Goal: Task Accomplishment & Management: Manage account settings

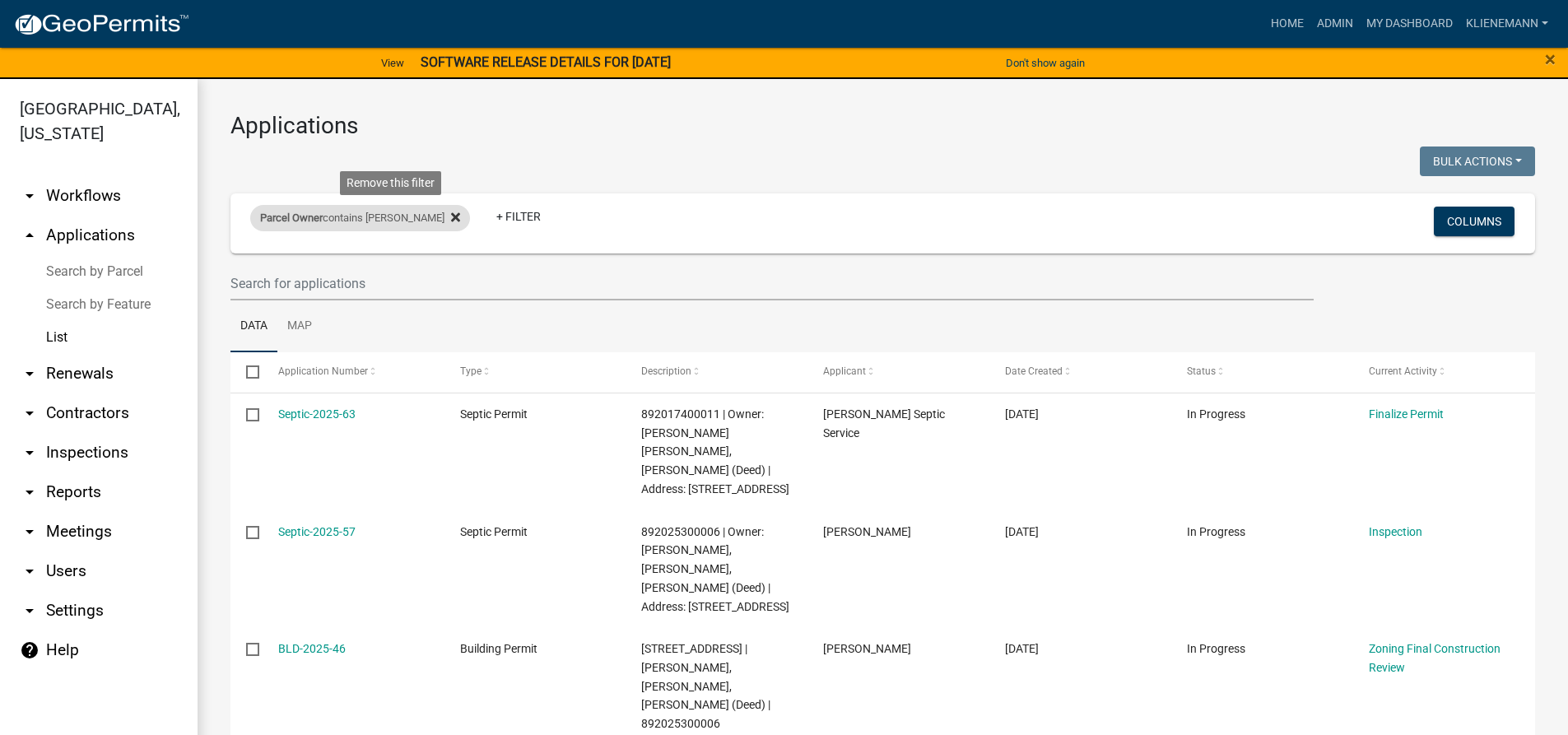
click at [451, 220] on icon at bounding box center [455, 218] width 9 height 14
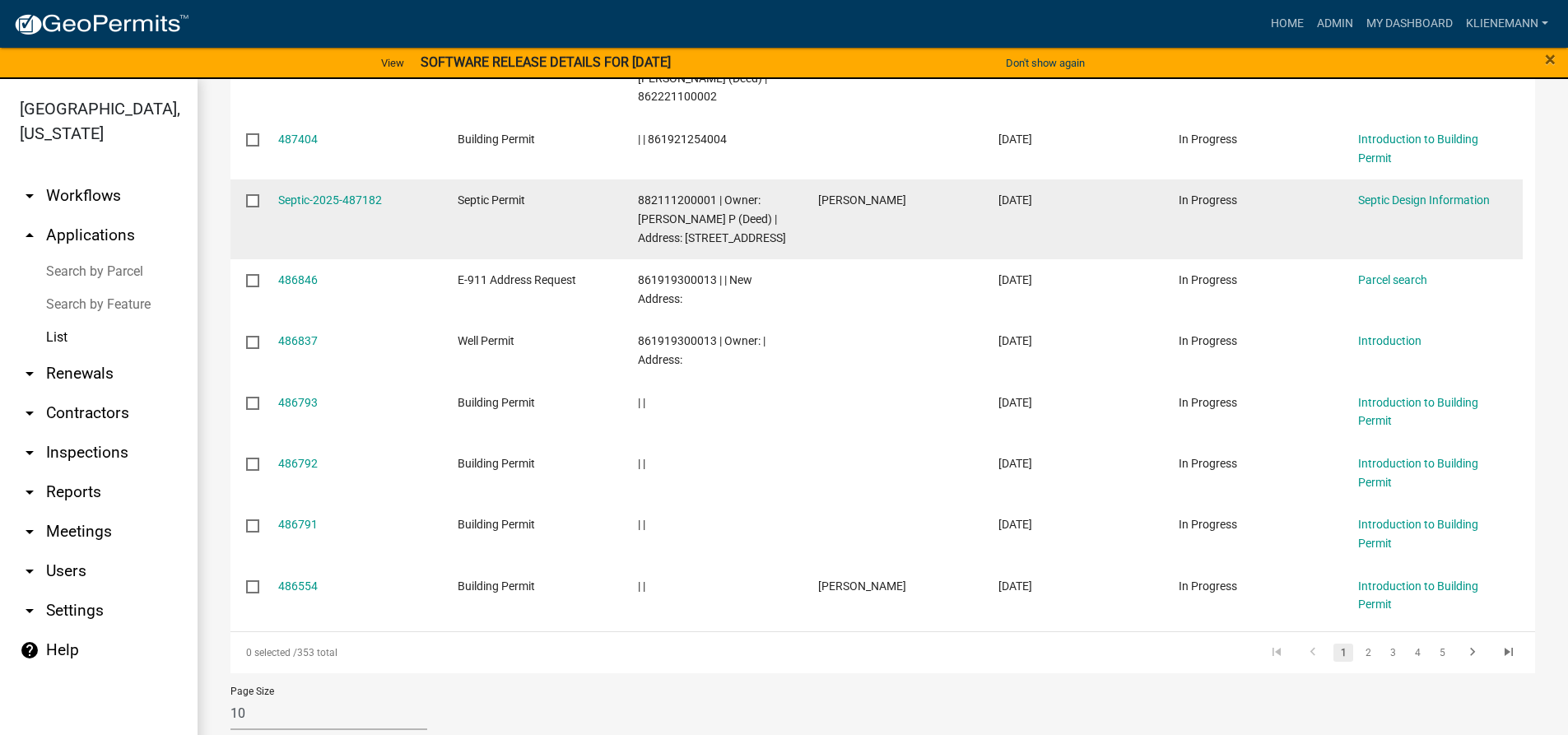
scroll to position [457, 0]
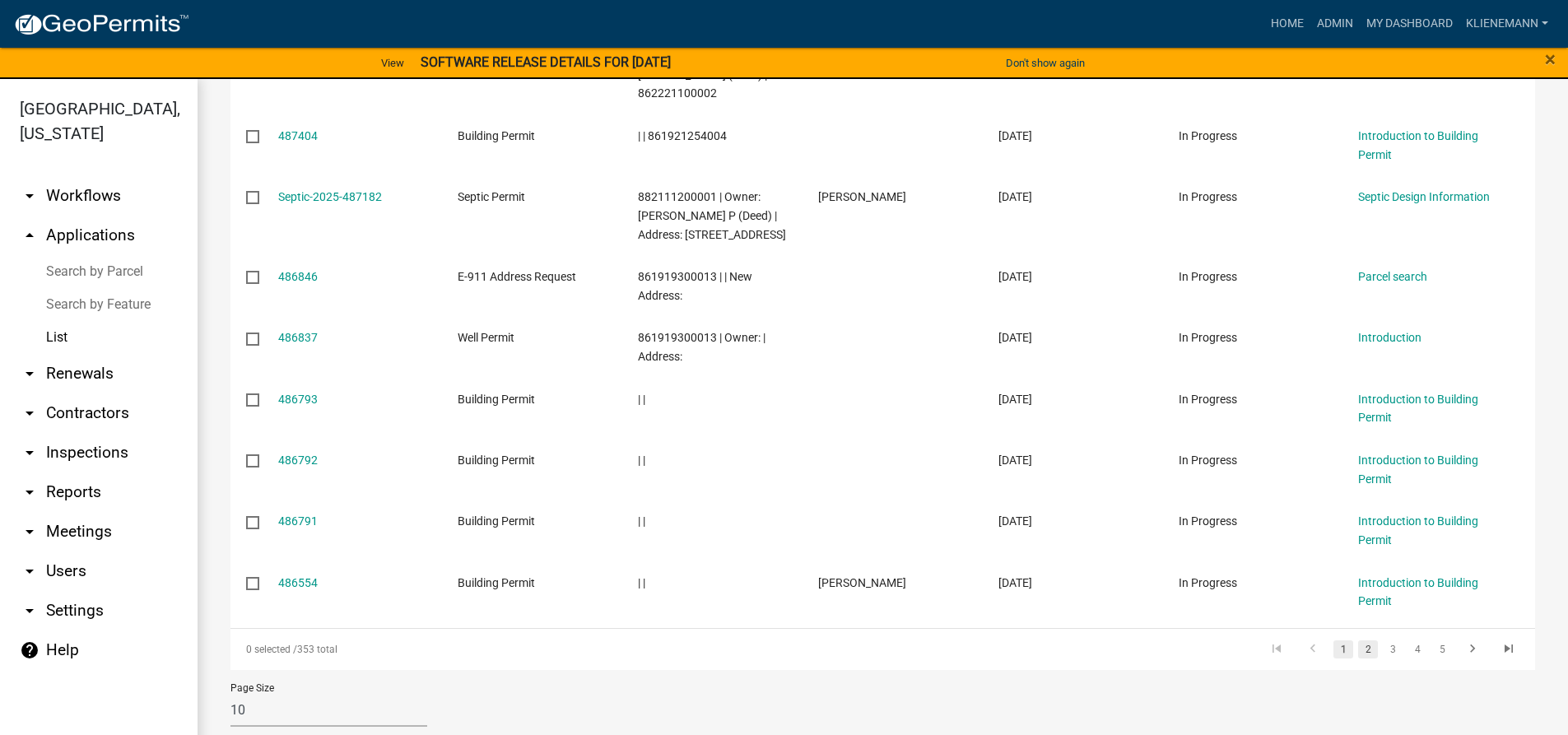
click at [1358, 641] on link "2" at bounding box center [1367, 649] width 19 height 18
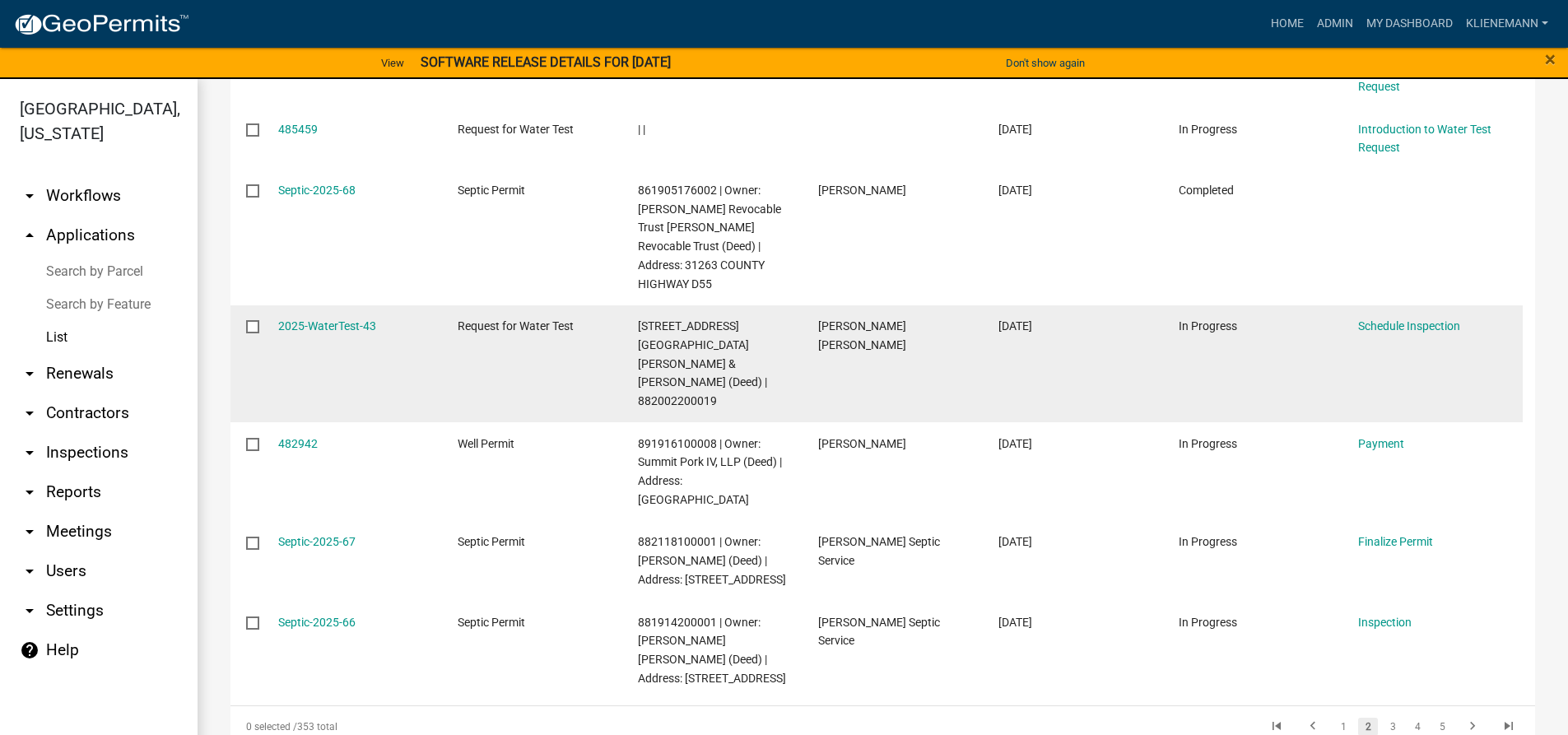
scroll to position [625, 0]
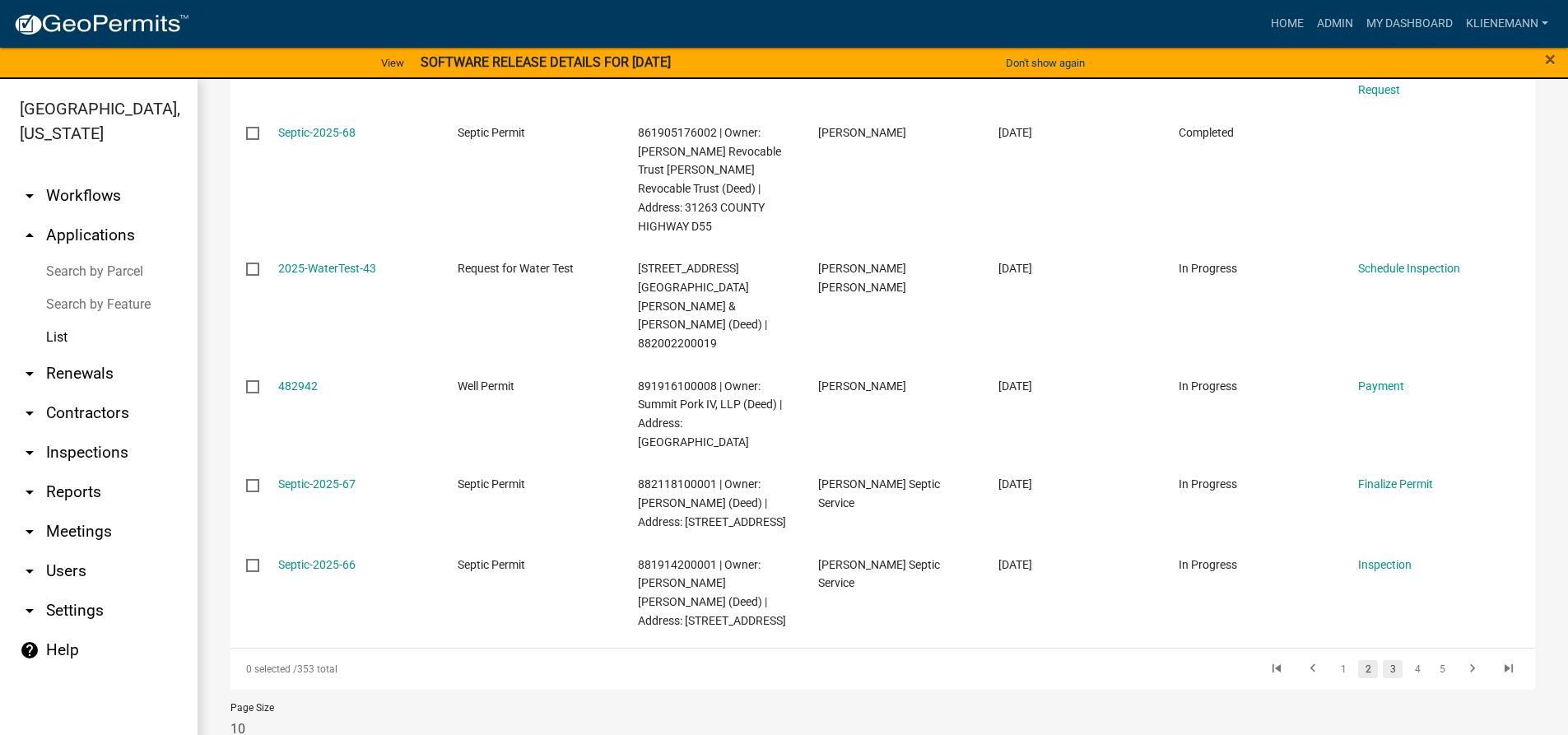
click at [1384, 660] on link "3" at bounding box center [1393, 669] width 19 height 18
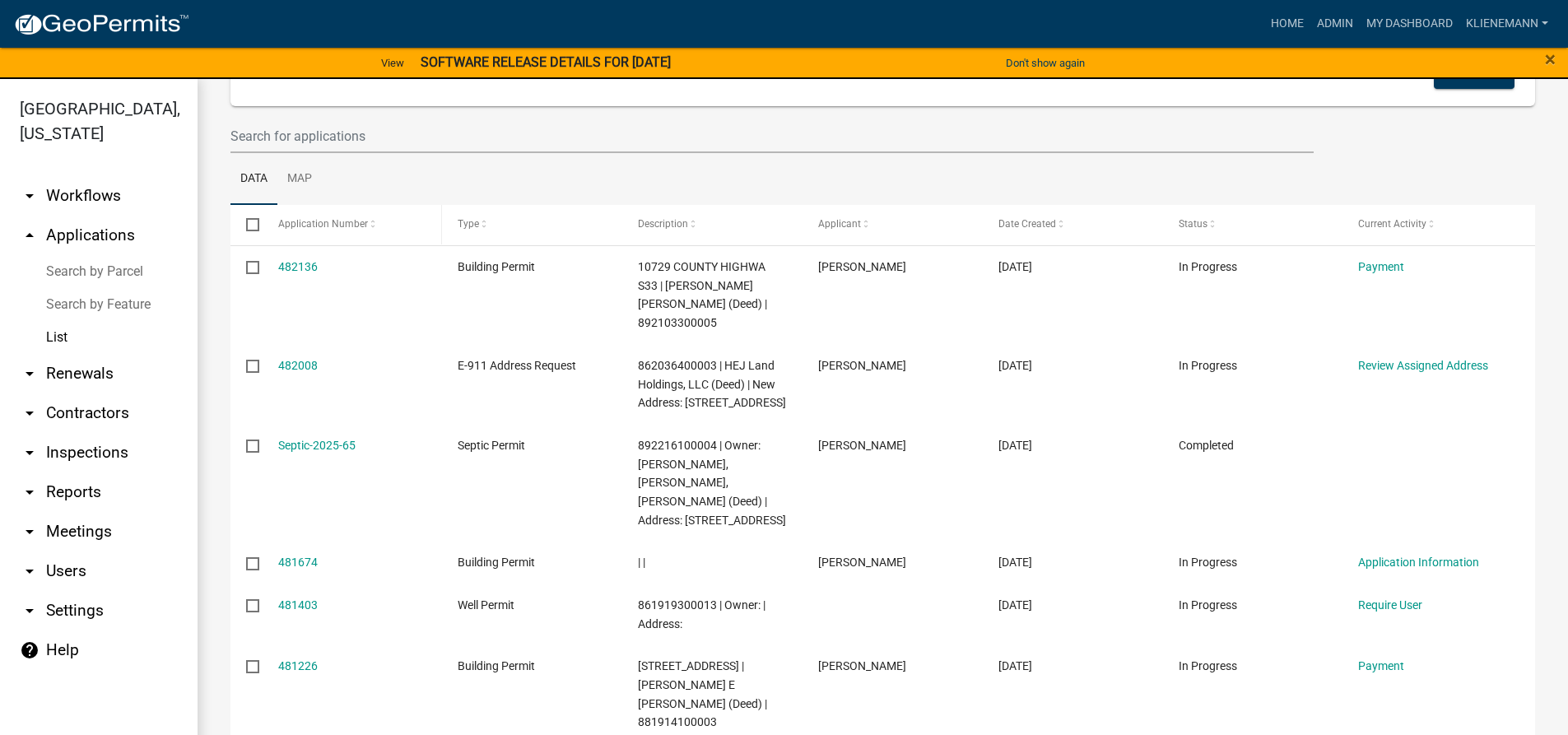
scroll to position [48, 0]
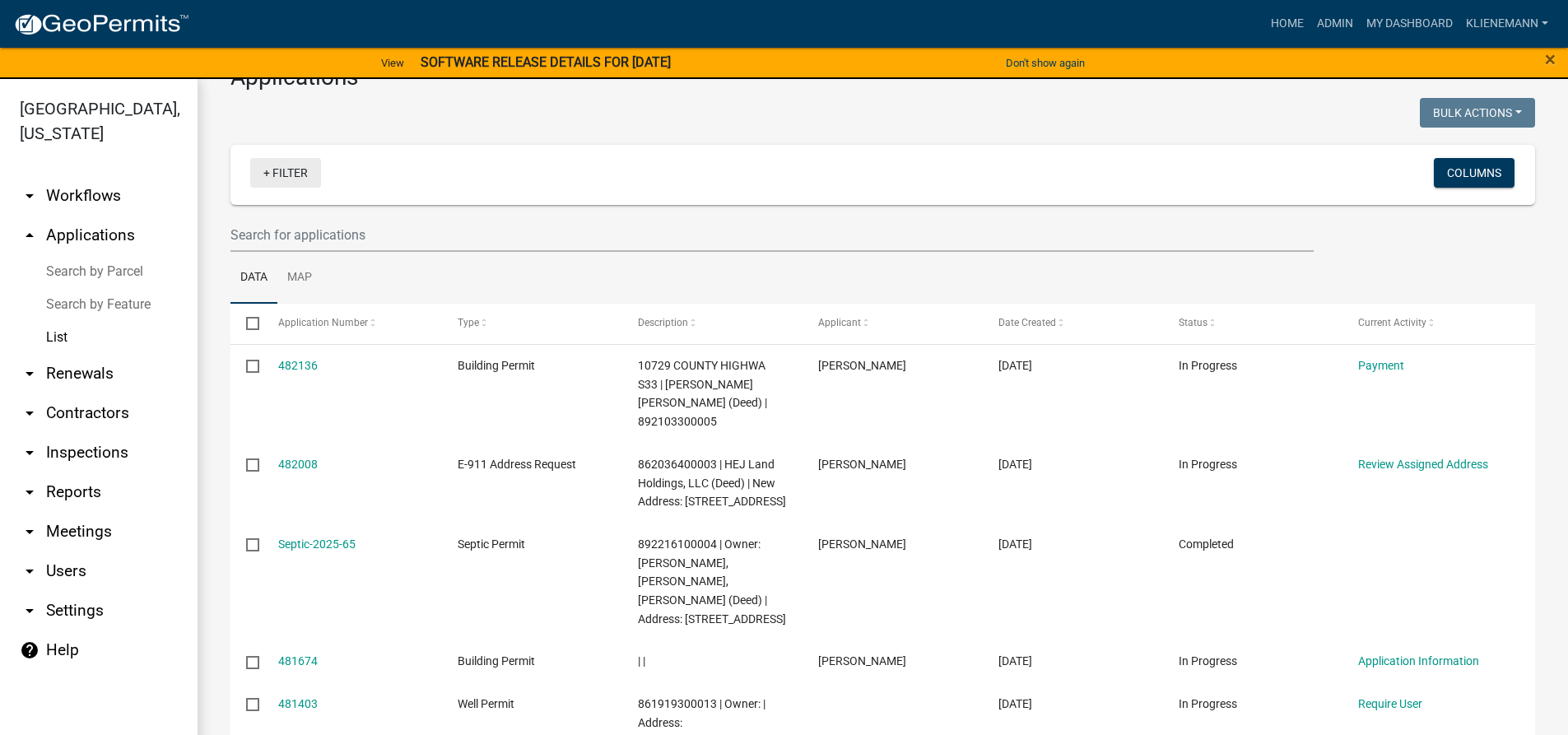
click at [279, 169] on link "+ Filter" at bounding box center [286, 173] width 71 height 30
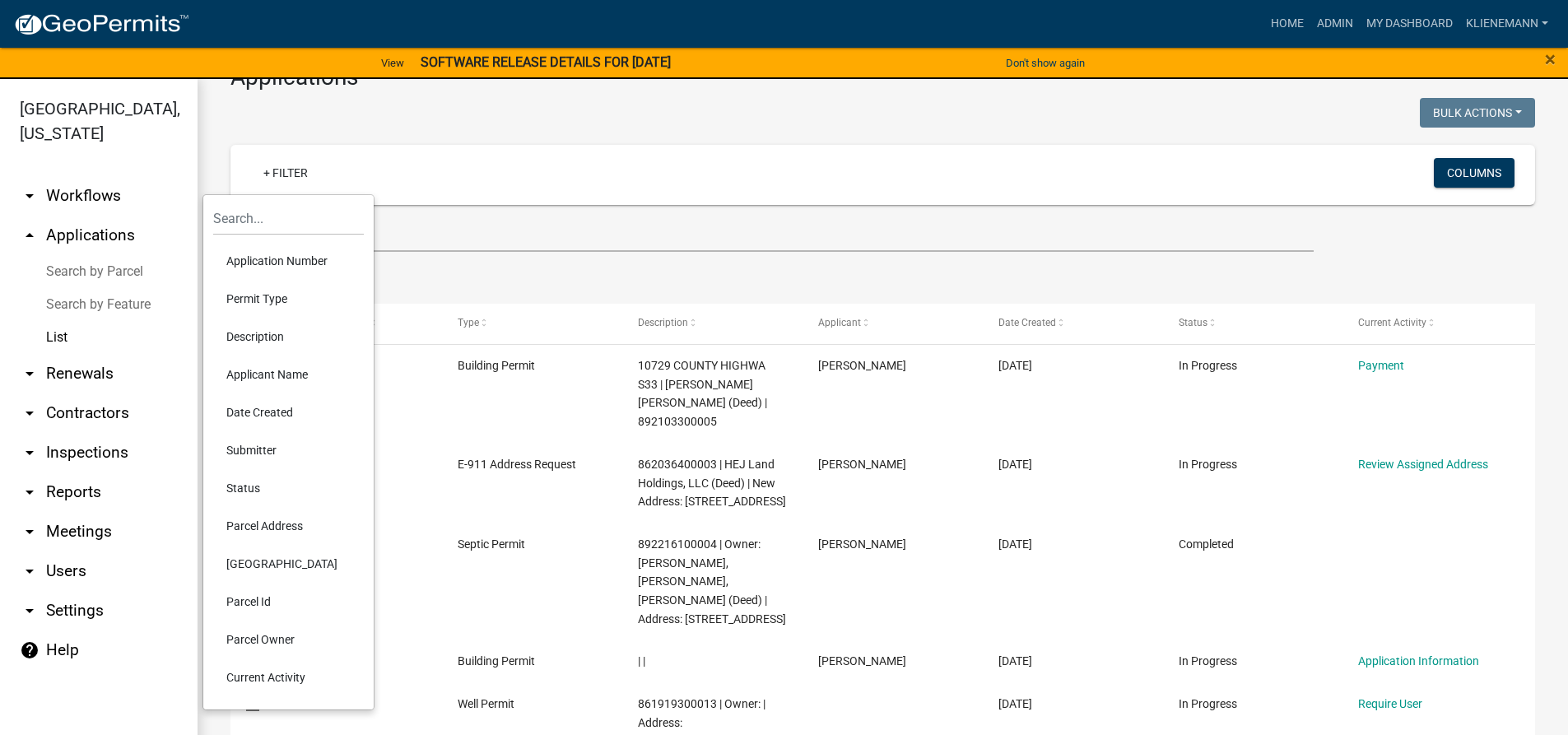
click at [251, 300] on li "Permit Type" at bounding box center [289, 299] width 151 height 38
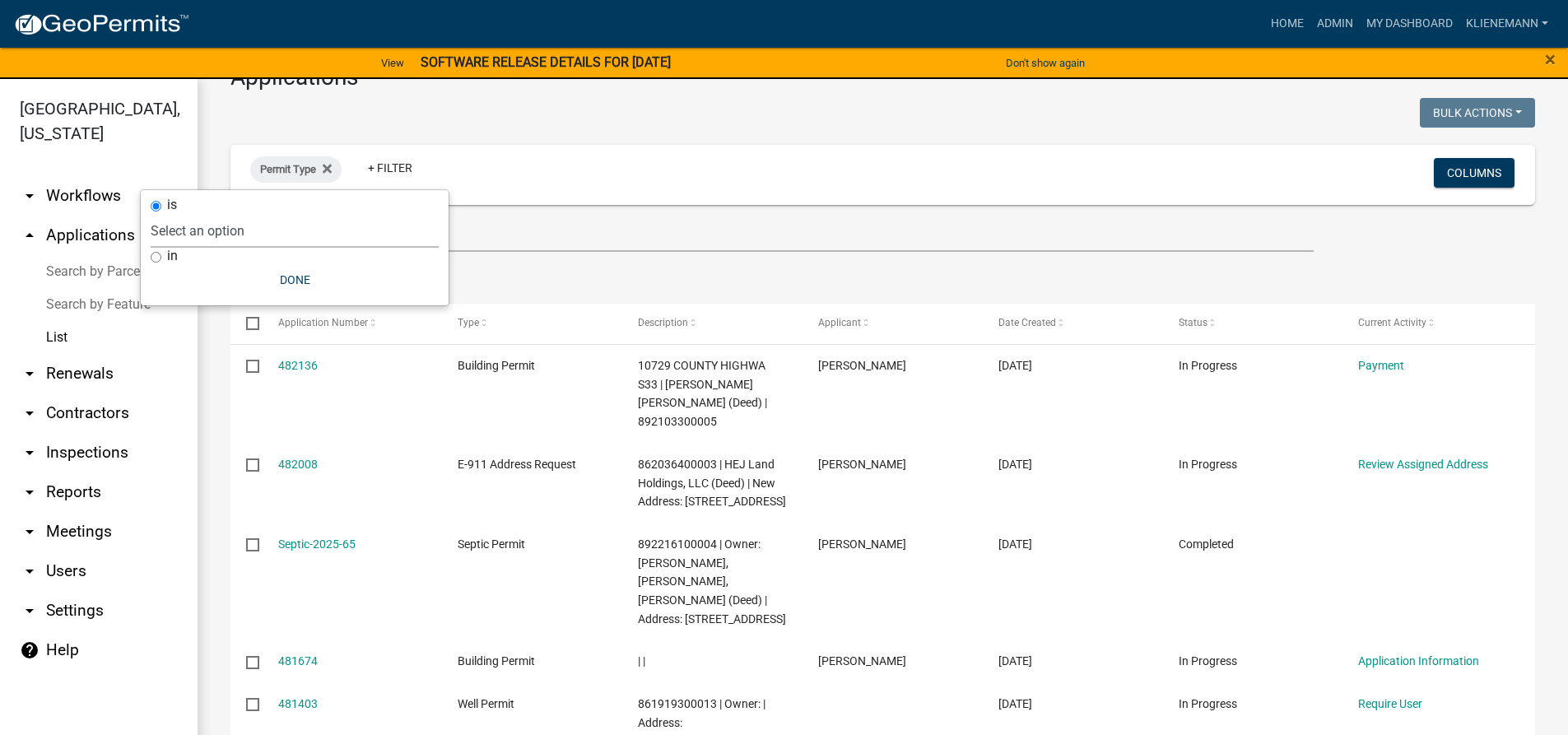
click at [279, 237] on select "Select an option Building Permit City Address Assigned Form Conditional/Special…" at bounding box center [295, 231] width 288 height 34
select select "c5904294-abcd-4db1-ad3c-d2a2b0d3613e"
click at [213, 214] on select "Select an option Building Permit City Address Assigned Form Conditional/Special…" at bounding box center [295, 231] width 288 height 34
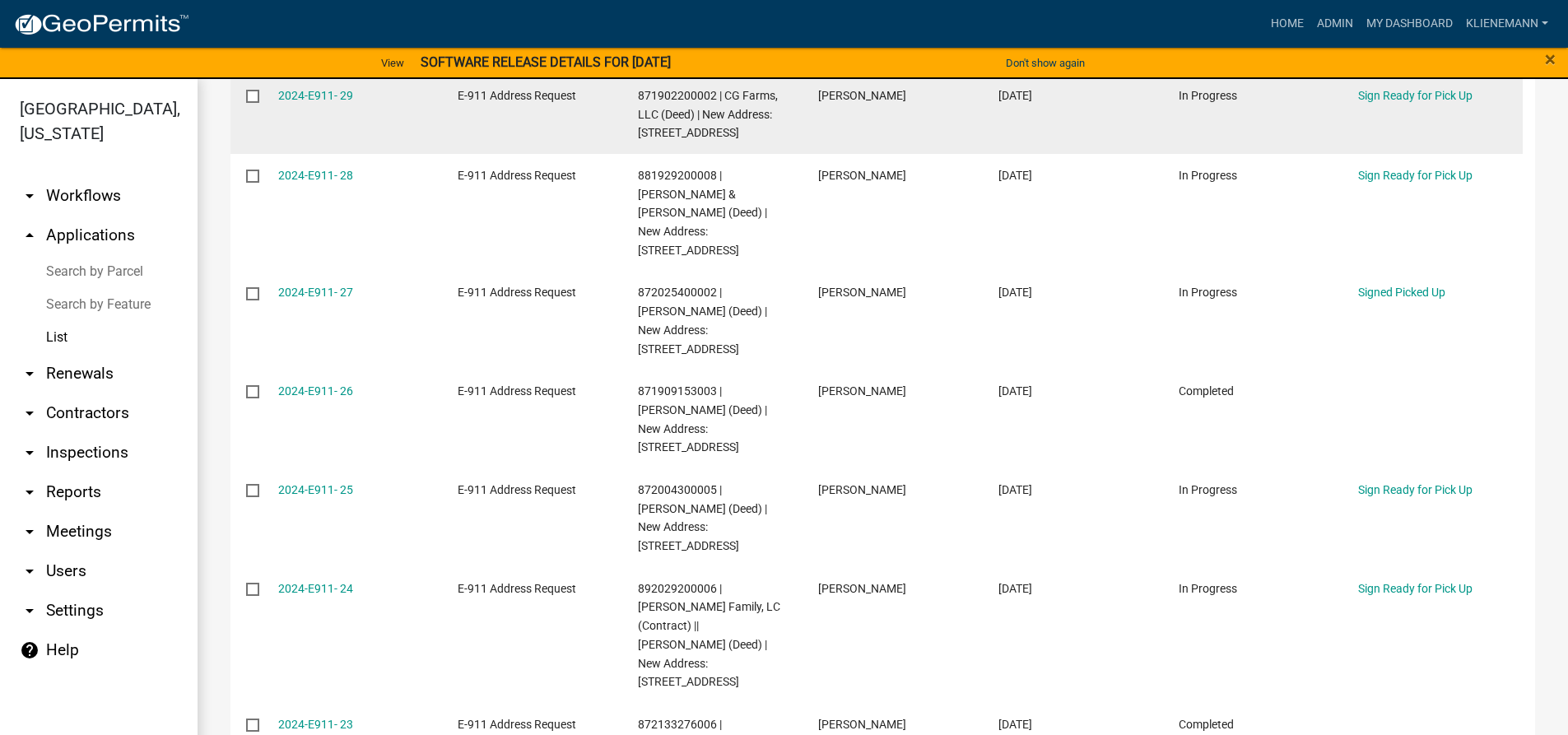
scroll to position [700, 0]
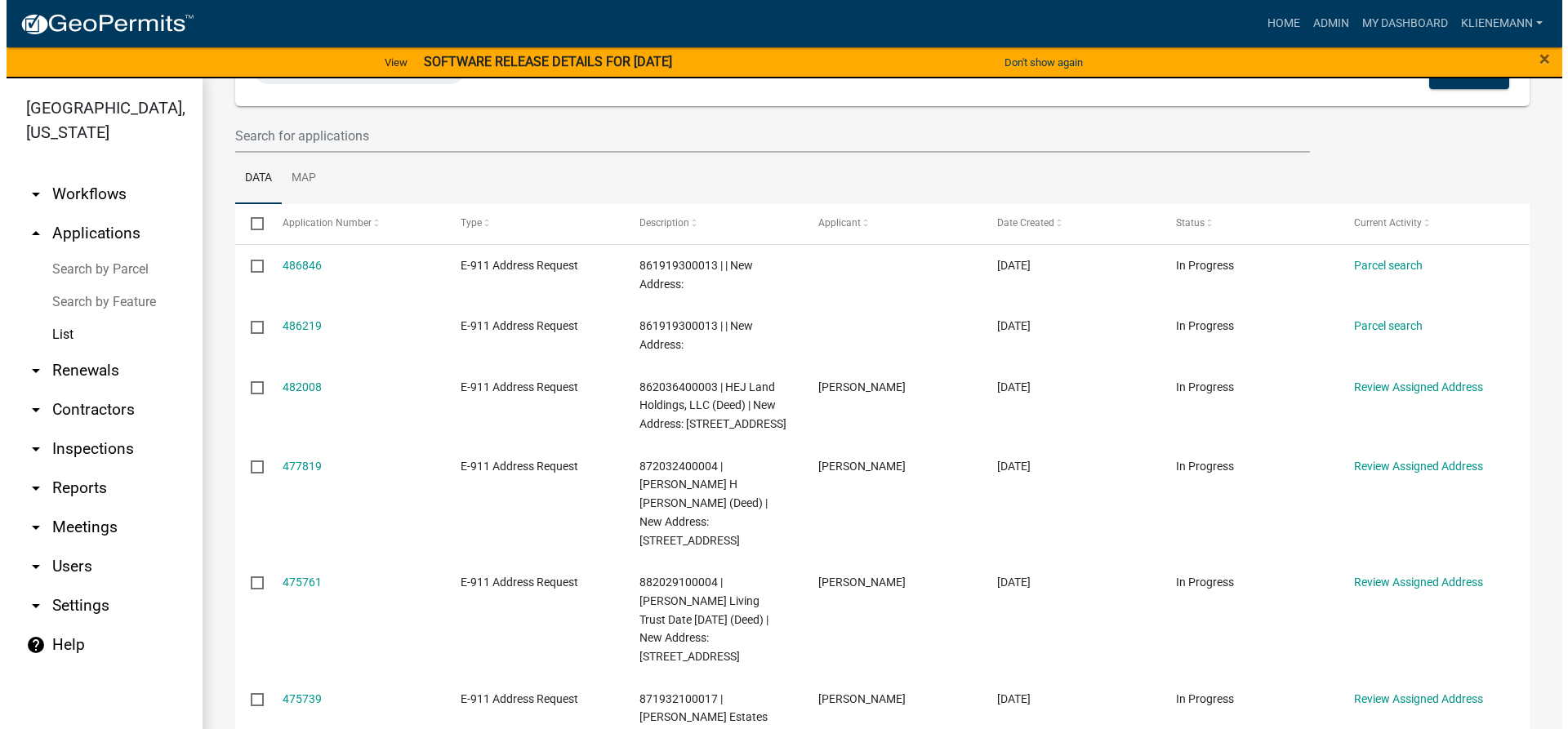
scroll to position [163, 0]
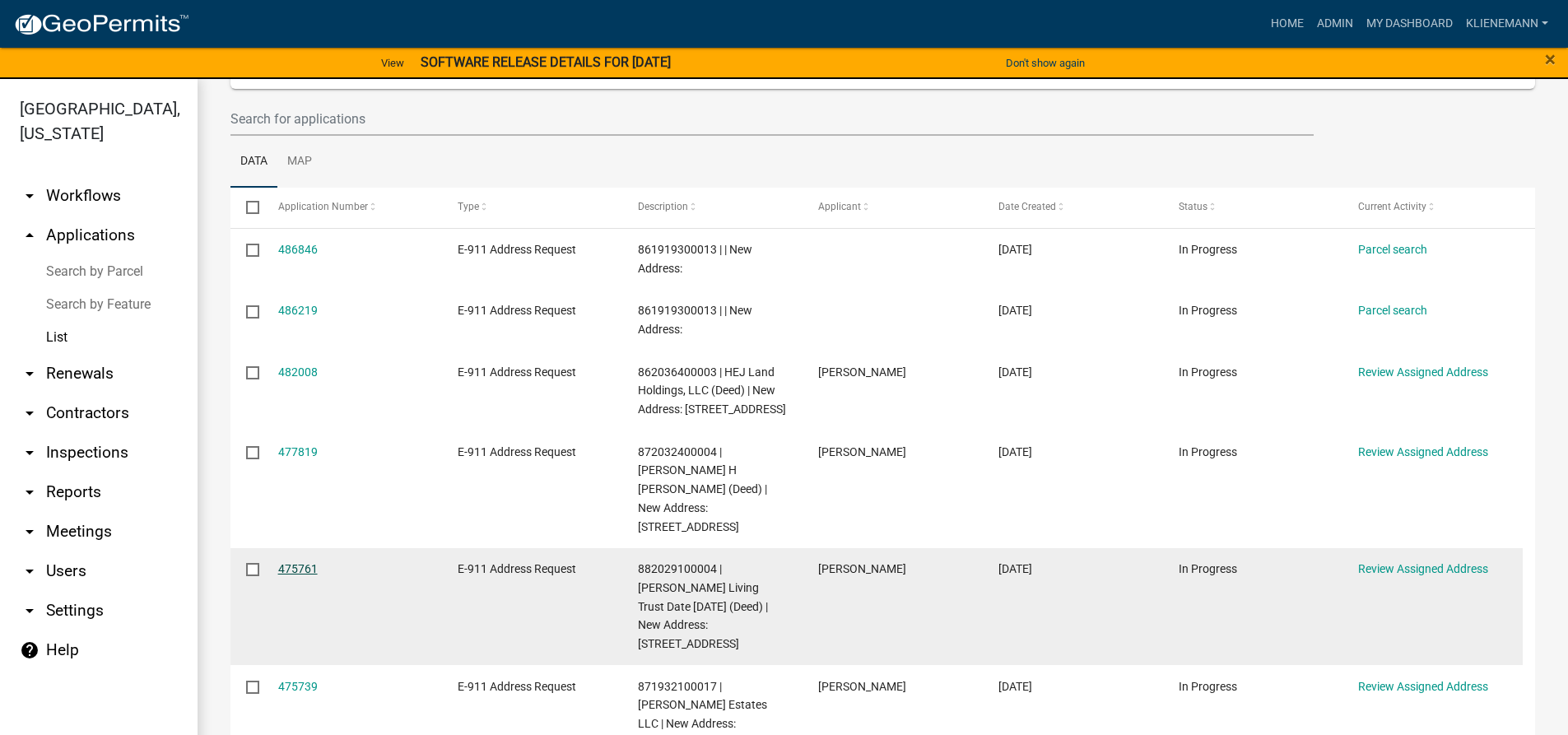
click at [286, 562] on link "475761" at bounding box center [298, 569] width 40 height 14
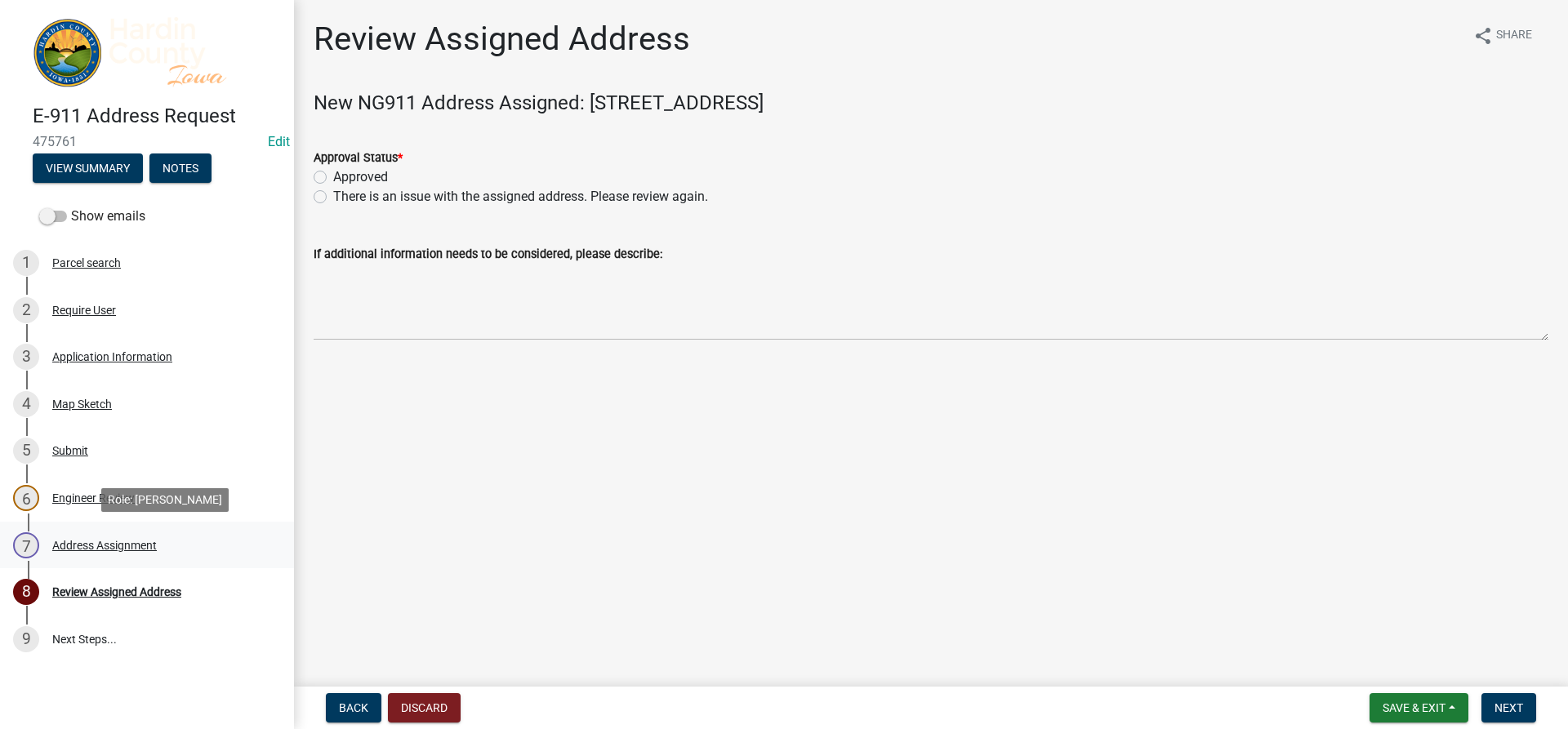
click at [60, 538] on div "7 Address Assignment" at bounding box center [140, 545] width 254 height 26
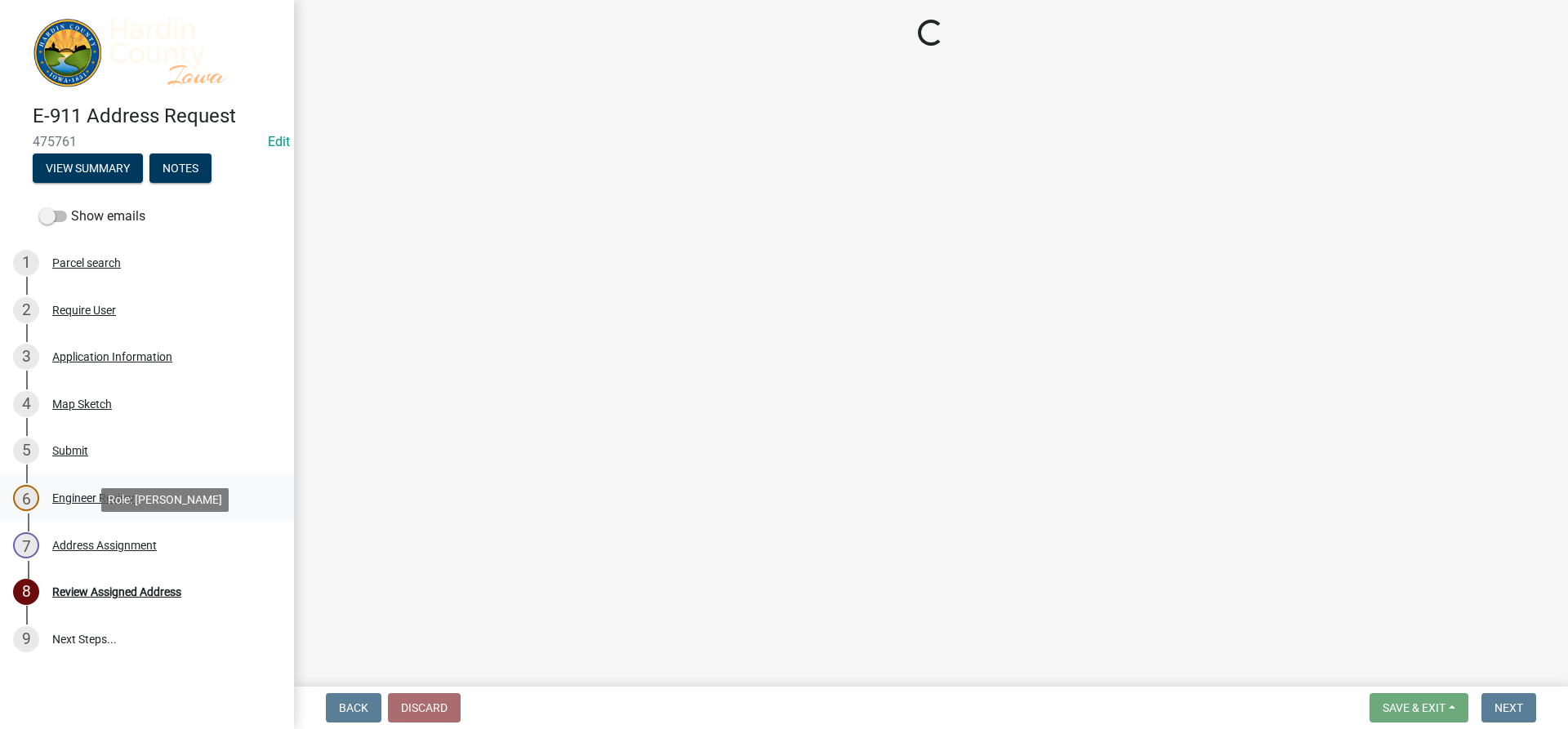
select select "3d11d555-068a-4958-9b0f-de26907a338c"
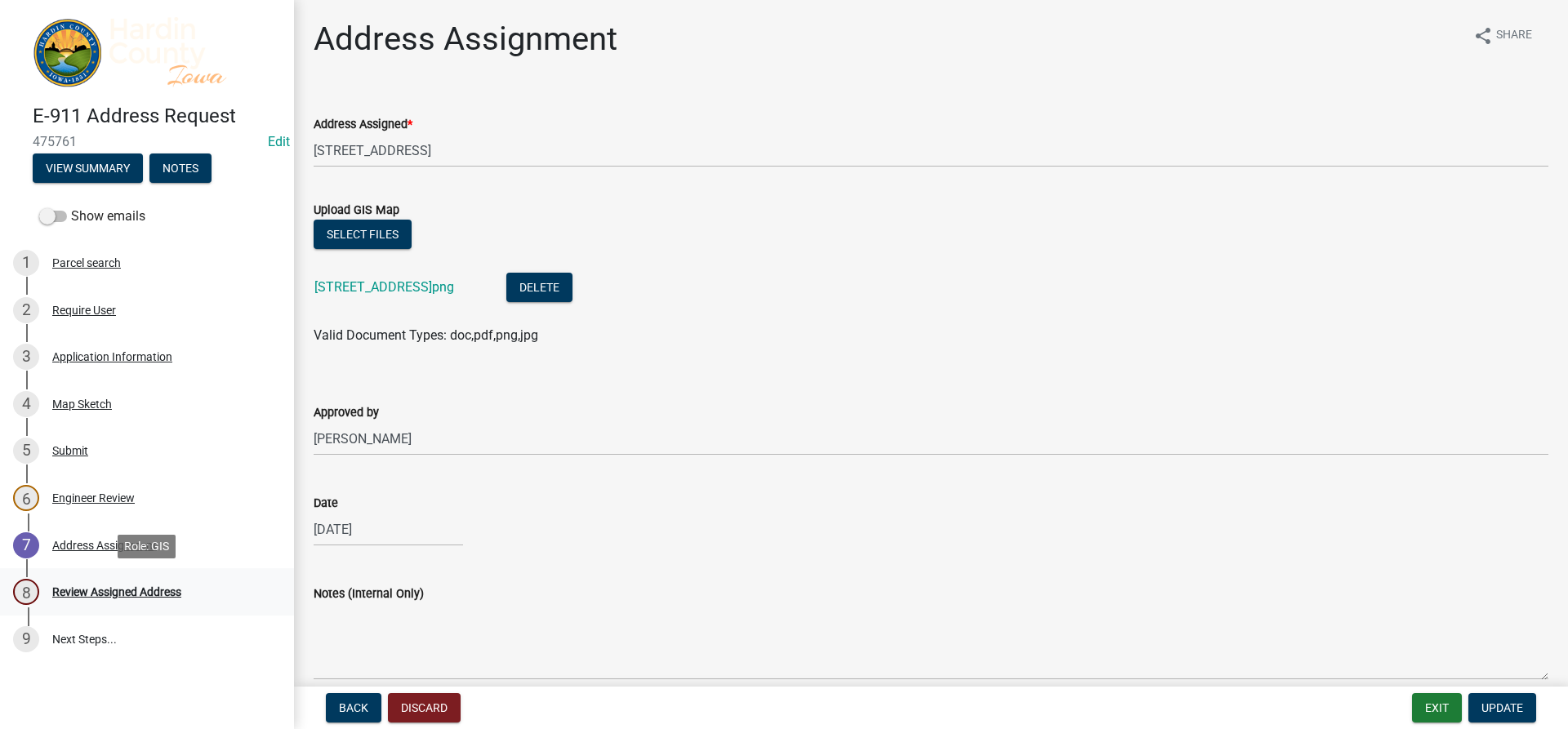
click at [102, 588] on div "Review Assigned Address" at bounding box center [117, 592] width 129 height 12
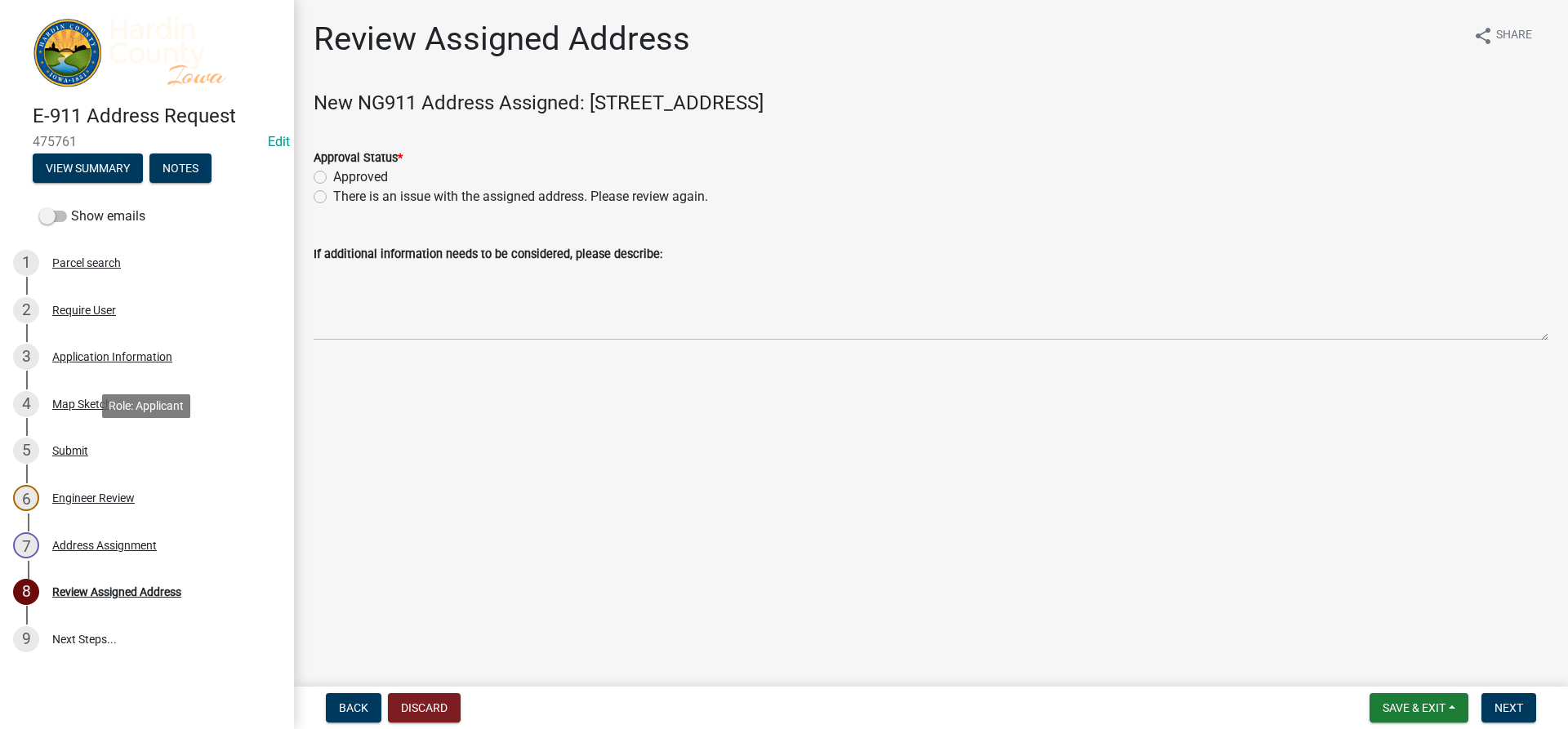
click at [88, 448] on div "Submit" at bounding box center [70, 451] width 36 height 12
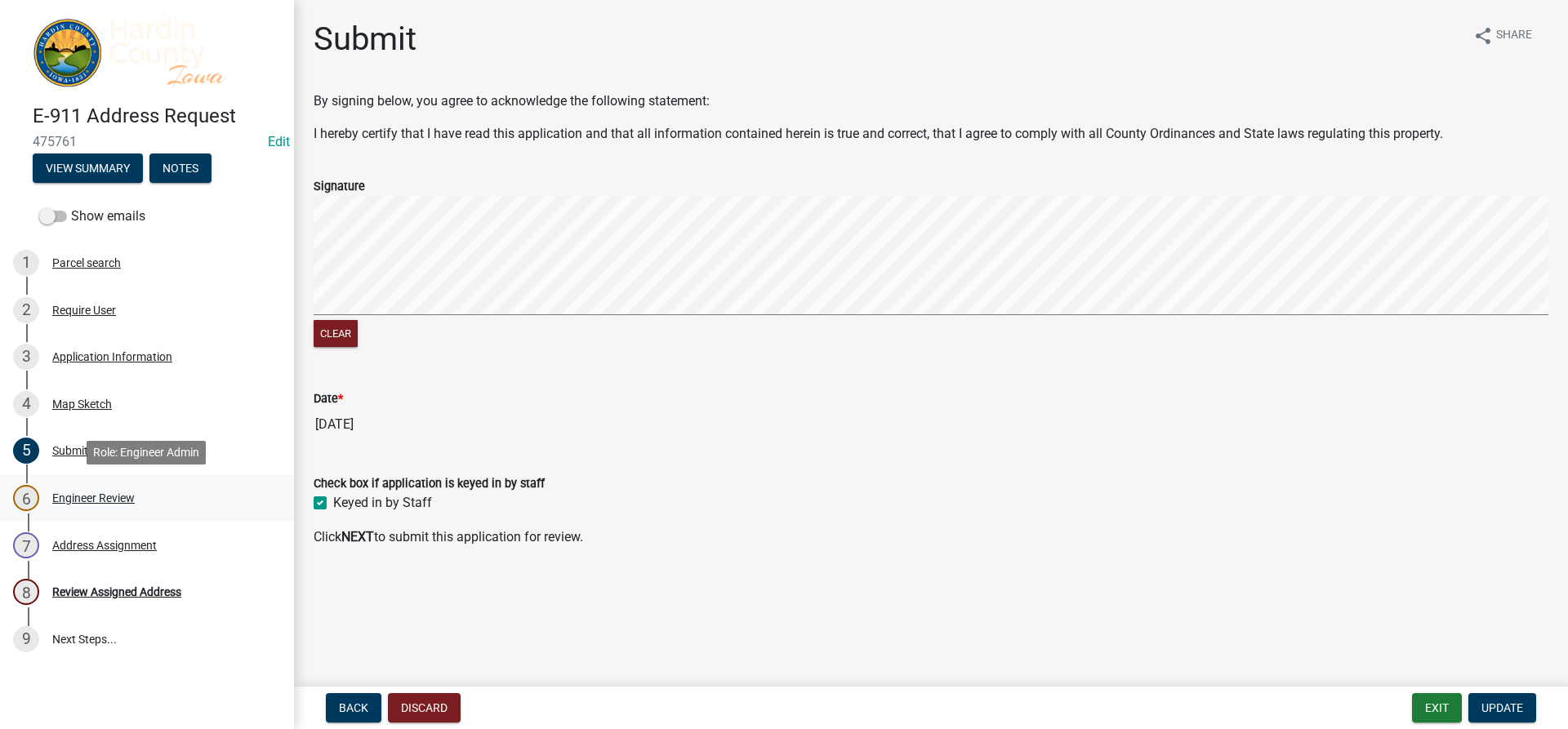
click at [90, 493] on div "Engineer Review" at bounding box center [93, 498] width 82 height 12
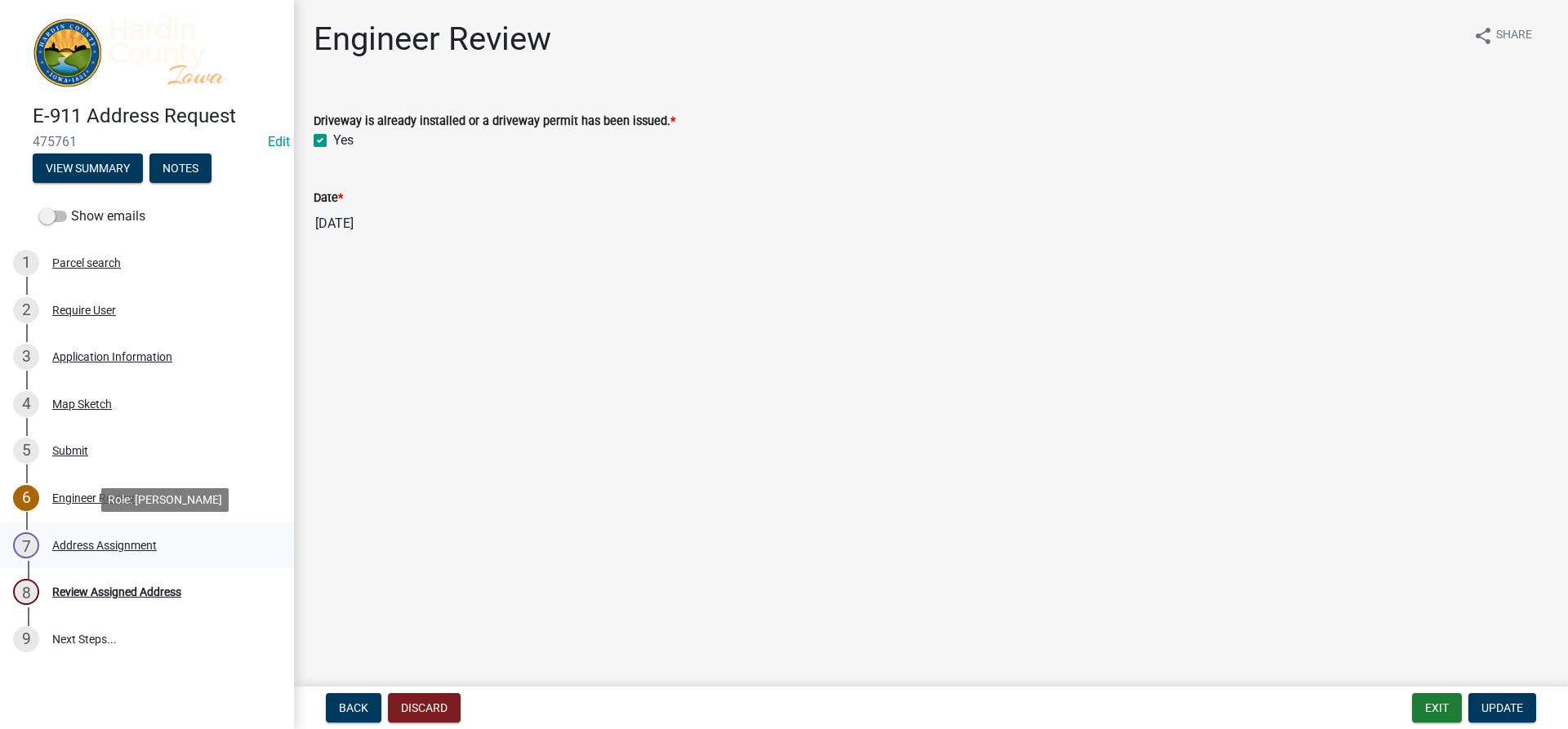
click at [86, 538] on div "7 Address Assignment" at bounding box center [140, 545] width 254 height 26
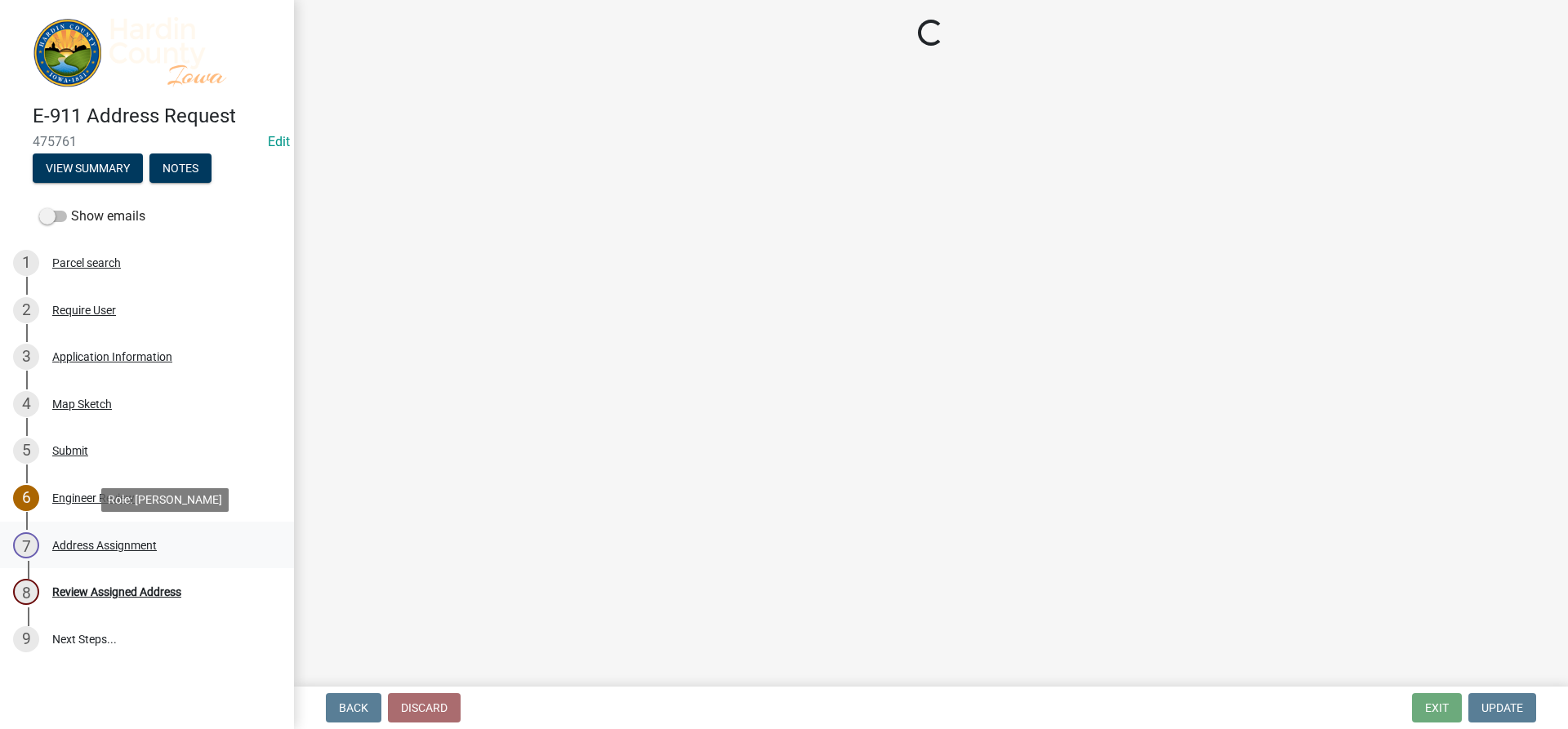
select select "3d11d555-068a-4958-9b0f-de26907a338c"
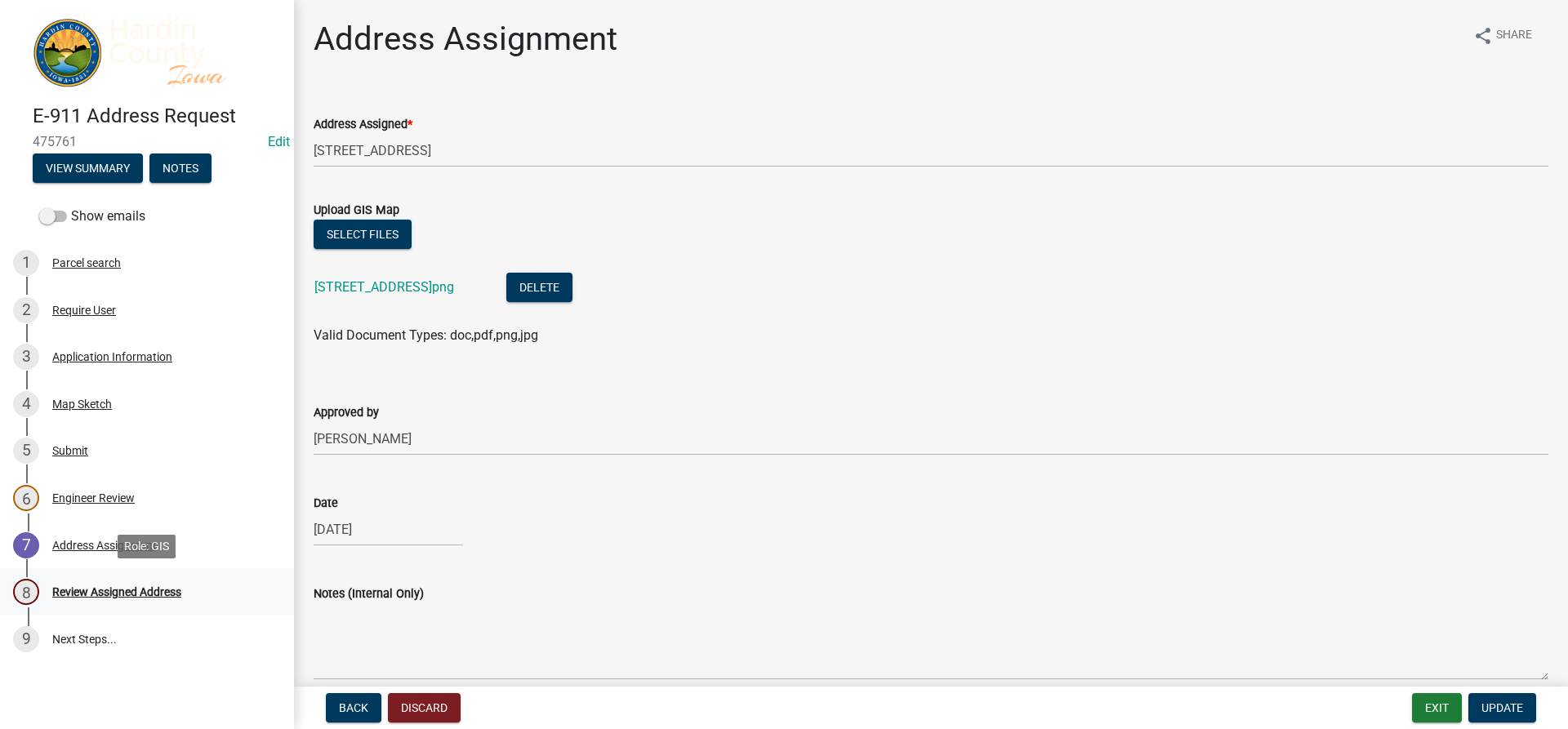
click at [92, 592] on div "Review Assigned Address" at bounding box center [117, 592] width 129 height 12
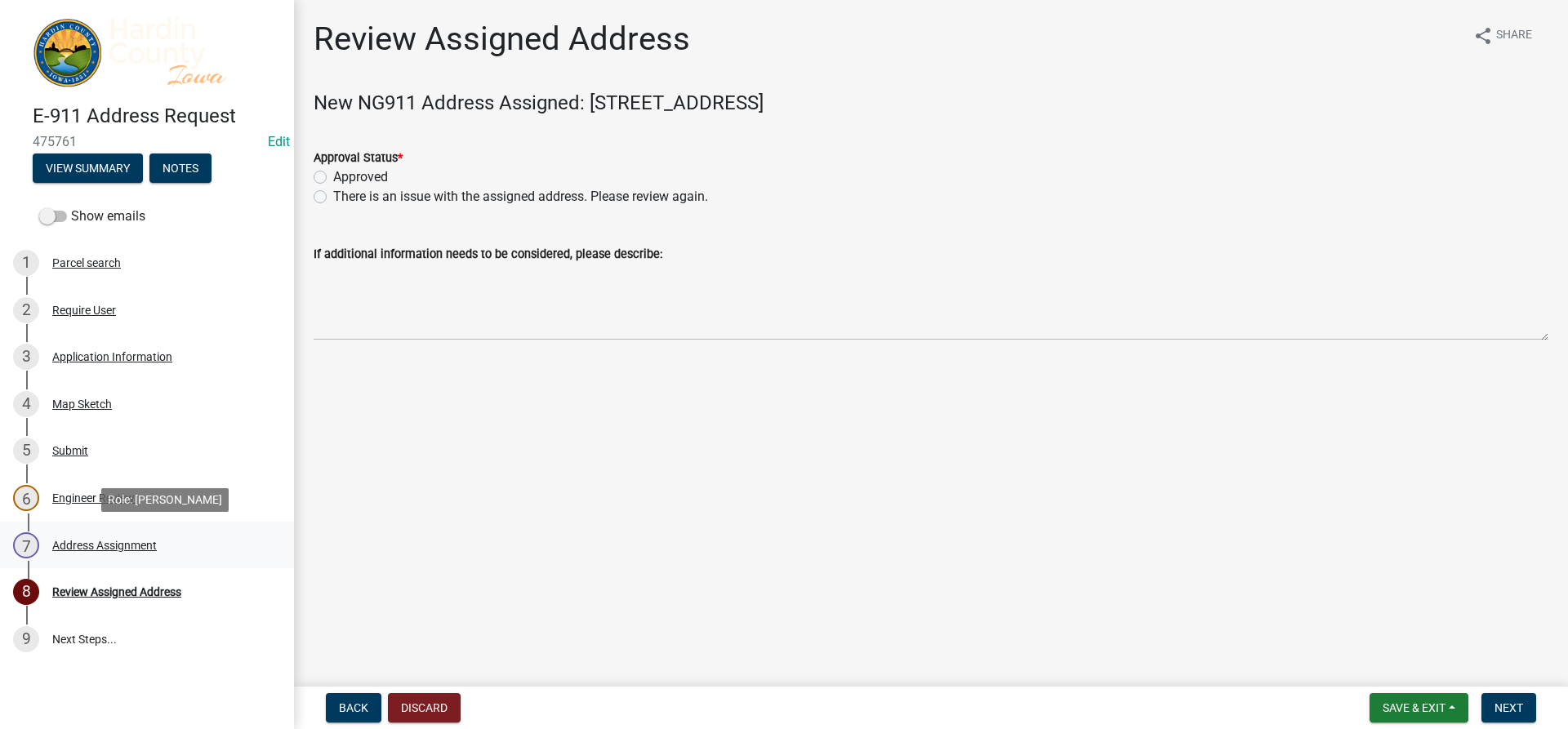
click at [62, 553] on div "7 Address Assignment" at bounding box center [140, 545] width 254 height 26
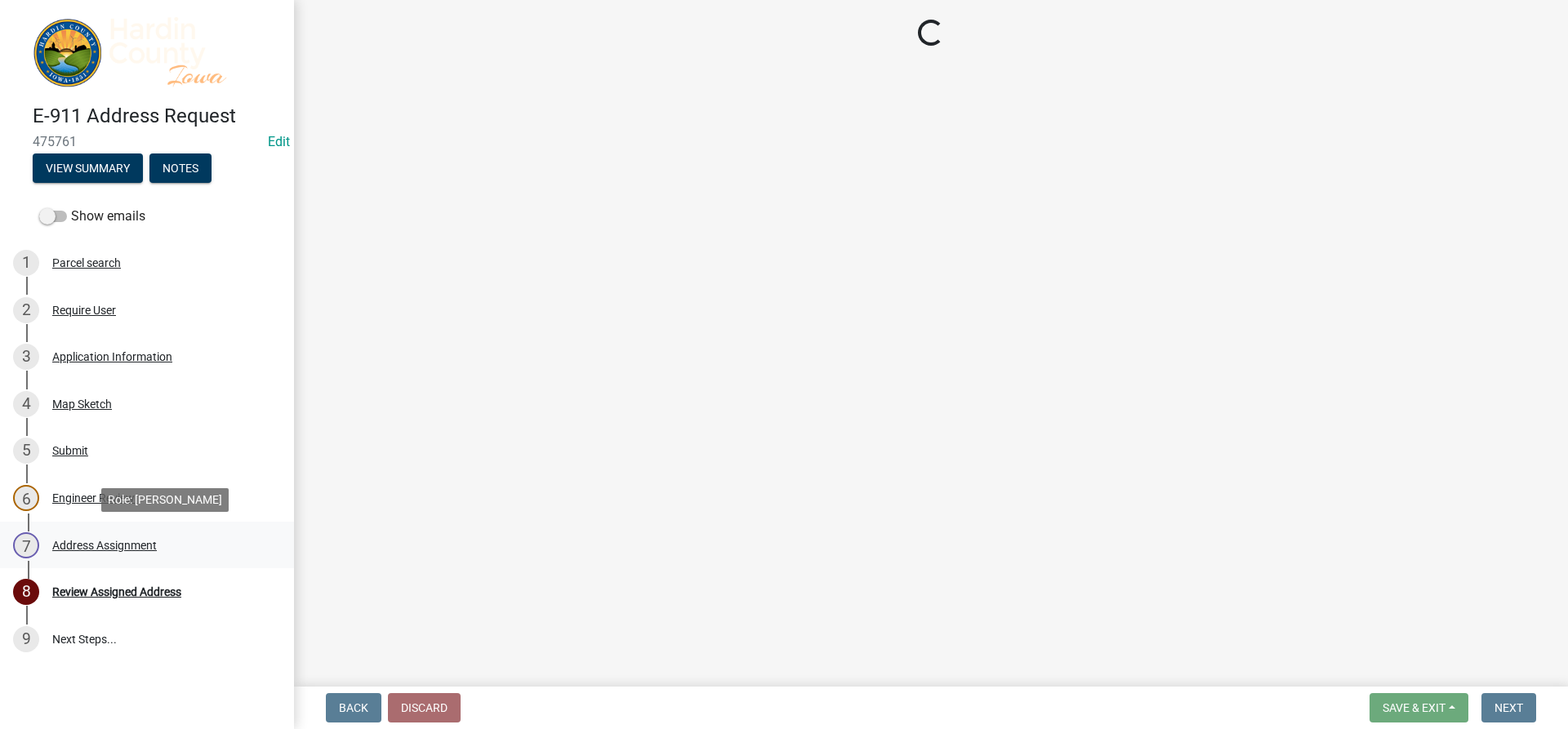
select select "3d11d555-068a-4958-9b0f-de26907a338c"
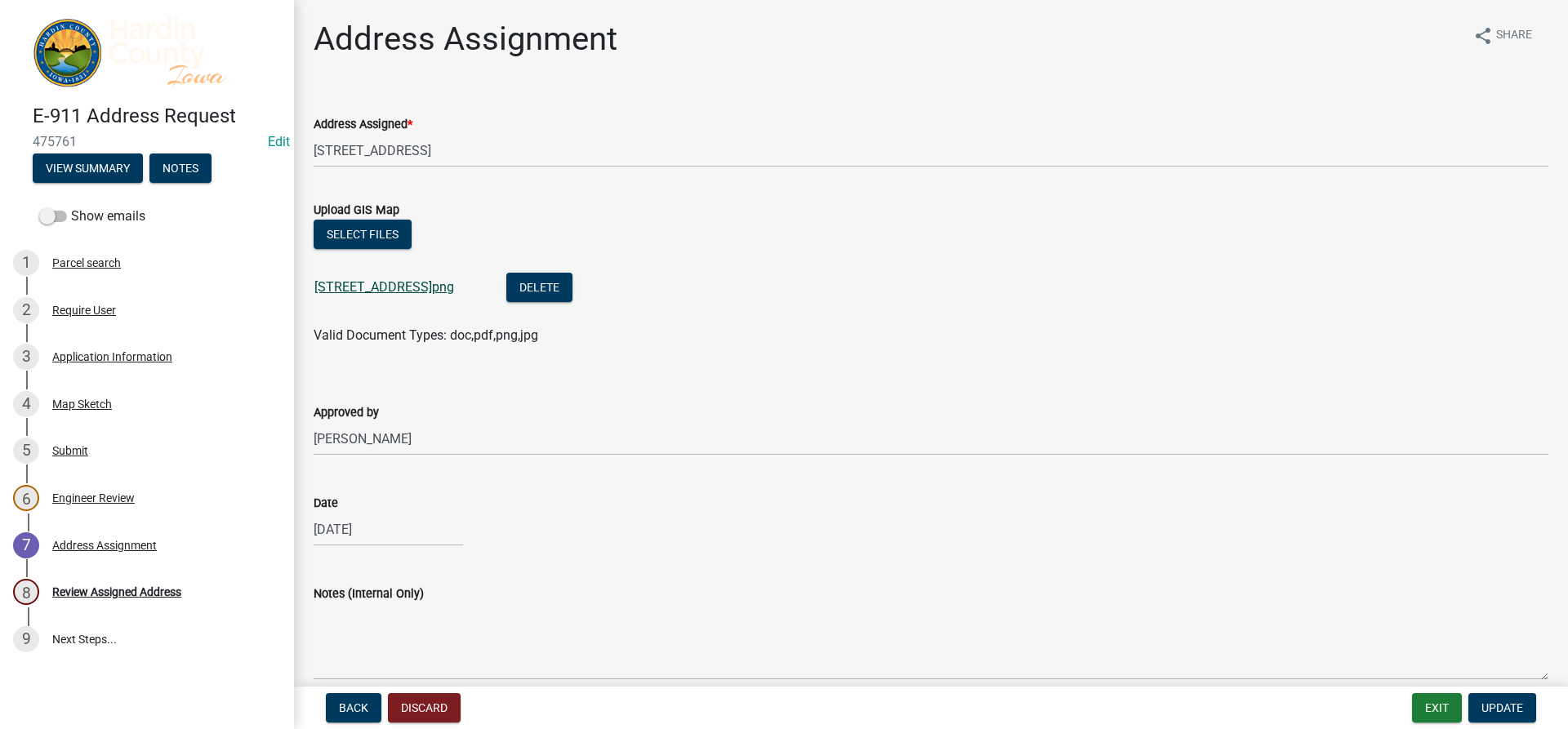
click at [425, 282] on link "[STREET_ADDRESS]png" at bounding box center [384, 287] width 139 height 15
